Goal: Check status: Check status

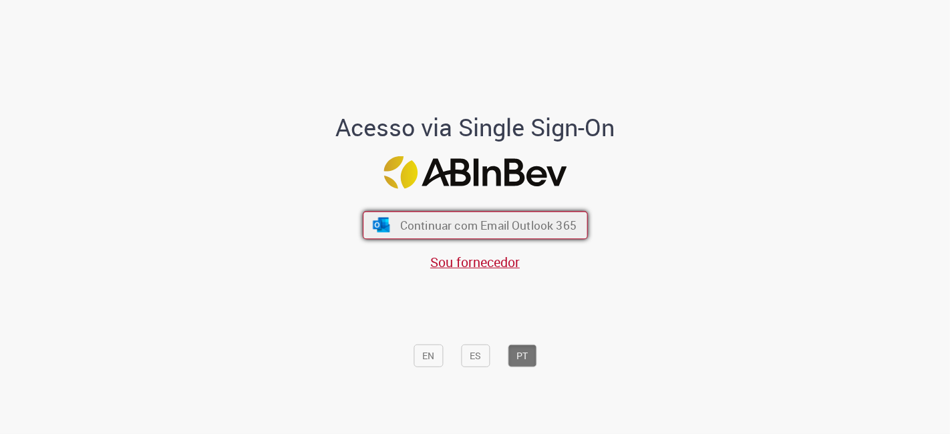
click at [416, 230] on span "Continuar com Email Outlook 365" at bounding box center [488, 225] width 176 height 15
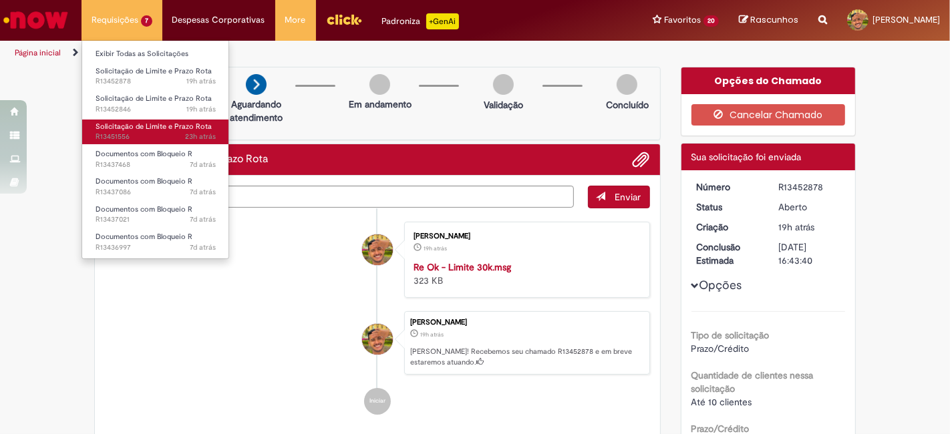
click at [135, 138] on span "23h atrás 23 horas atrás R13451556" at bounding box center [156, 137] width 120 height 11
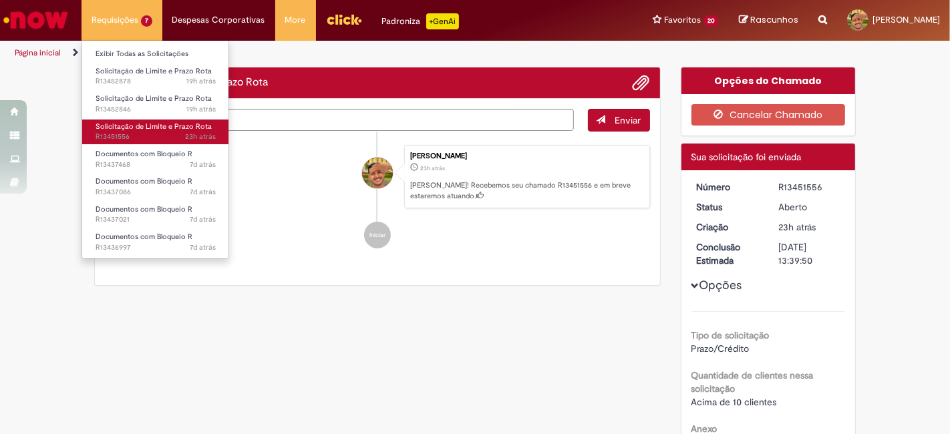
click at [152, 134] on span "23h atrás 23 horas atrás R13451556" at bounding box center [156, 137] width 120 height 11
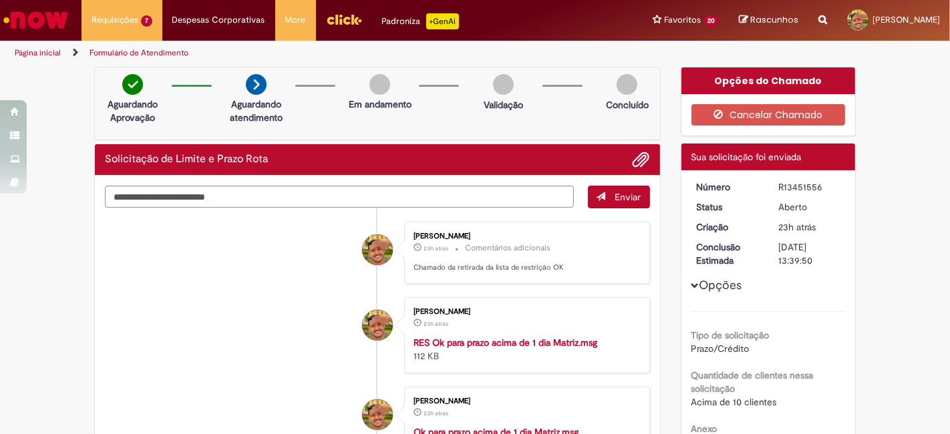
click at [176, 251] on li "Luis Fernando Oliveira Silva 23h atrás 23 horas atrás Comentários adicionais Ch…" at bounding box center [377, 253] width 545 height 62
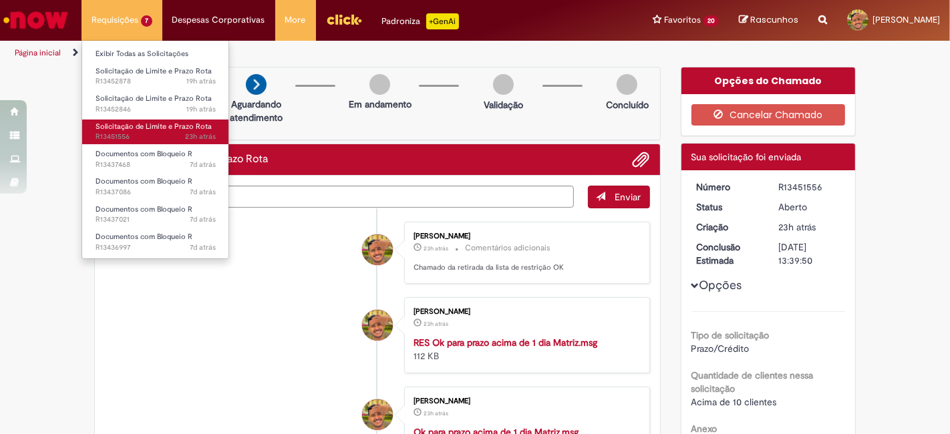
click at [130, 121] on link "Solicitação de Limite e Prazo Rota 23h atrás 23 horas atrás R13451556" at bounding box center [155, 132] width 147 height 25
